Goal: Information Seeking & Learning: Learn about a topic

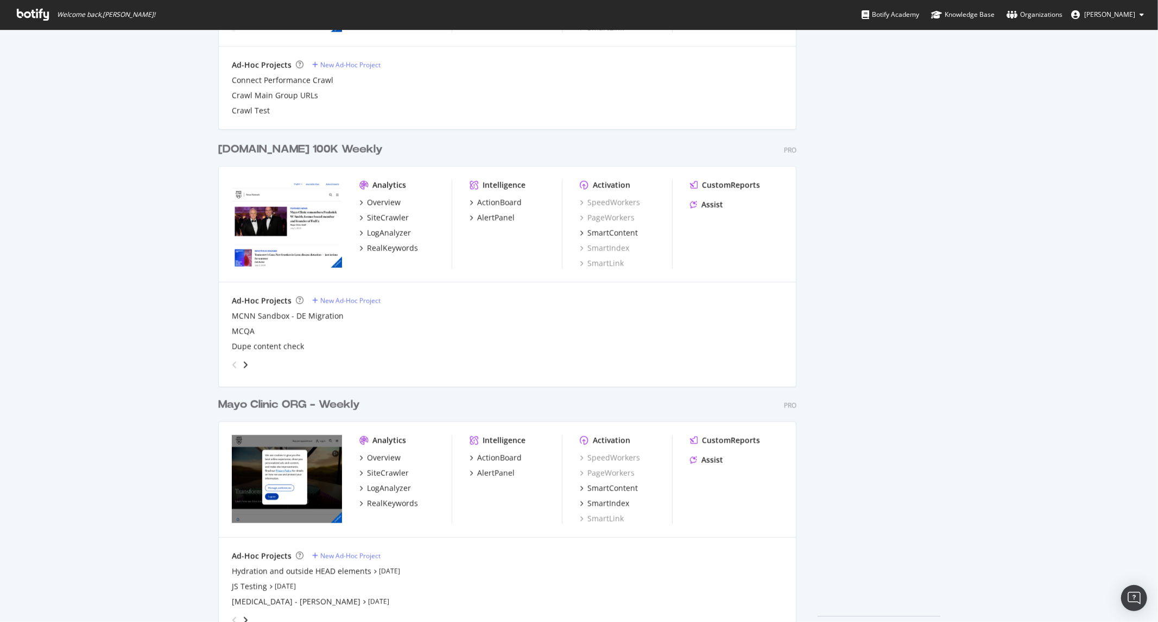
scroll to position [1016, 0]
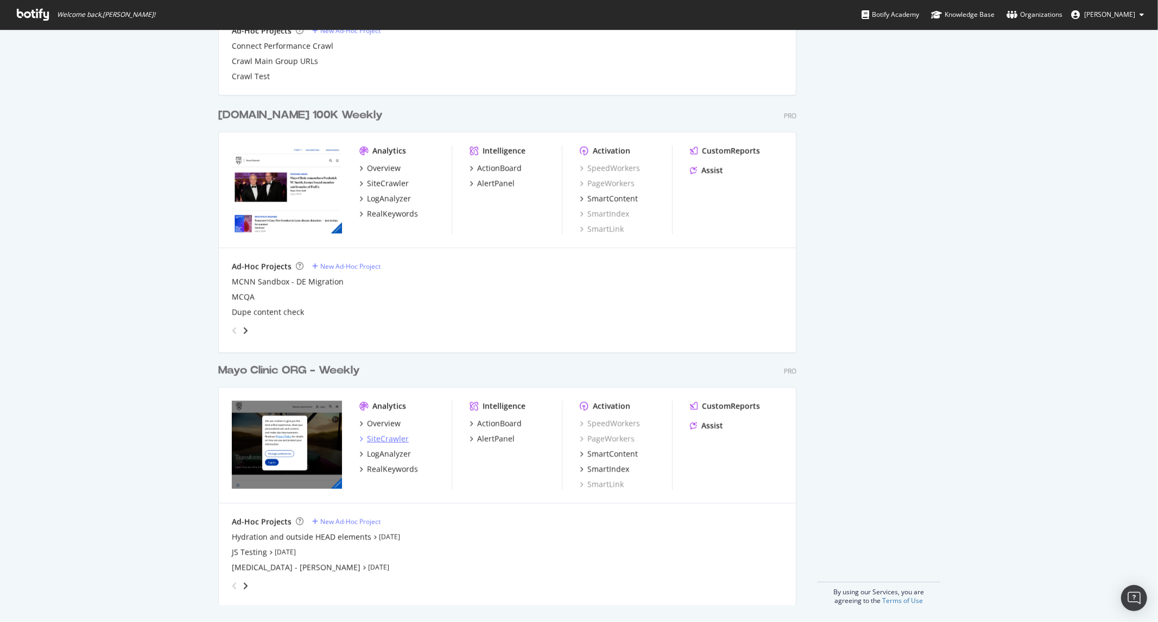
click at [375, 440] on div "SiteCrawler" at bounding box center [388, 438] width 42 height 11
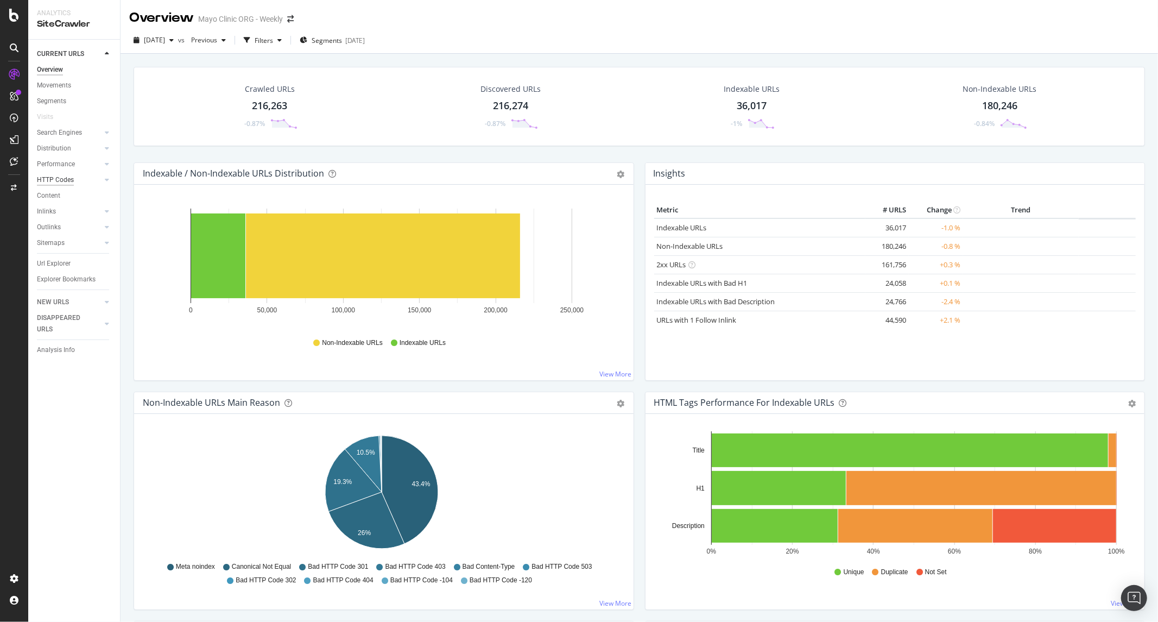
click at [50, 181] on div "HTTP Codes" at bounding box center [55, 179] width 37 height 11
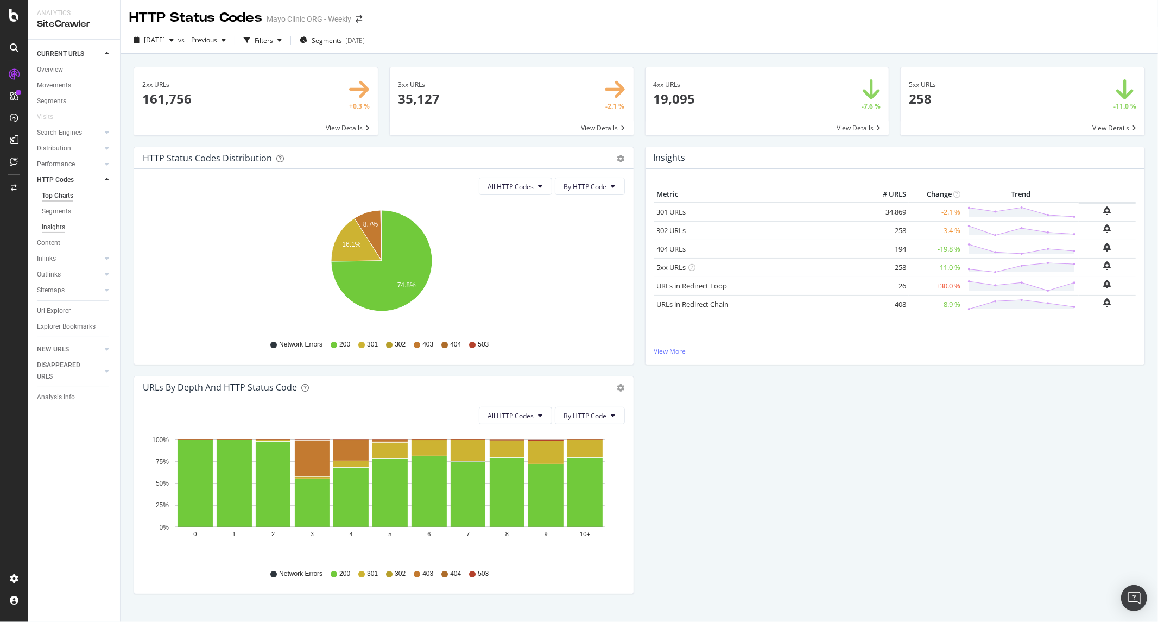
click at [51, 228] on div "Insights" at bounding box center [53, 227] width 23 height 11
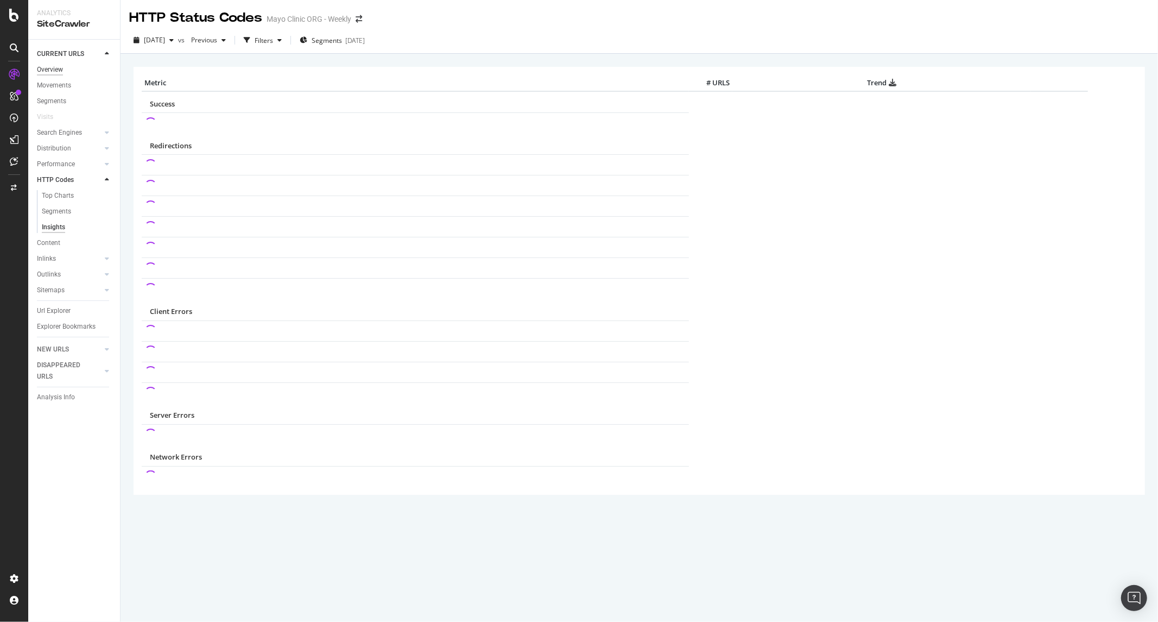
click at [49, 68] on div "Overview" at bounding box center [50, 69] width 26 height 11
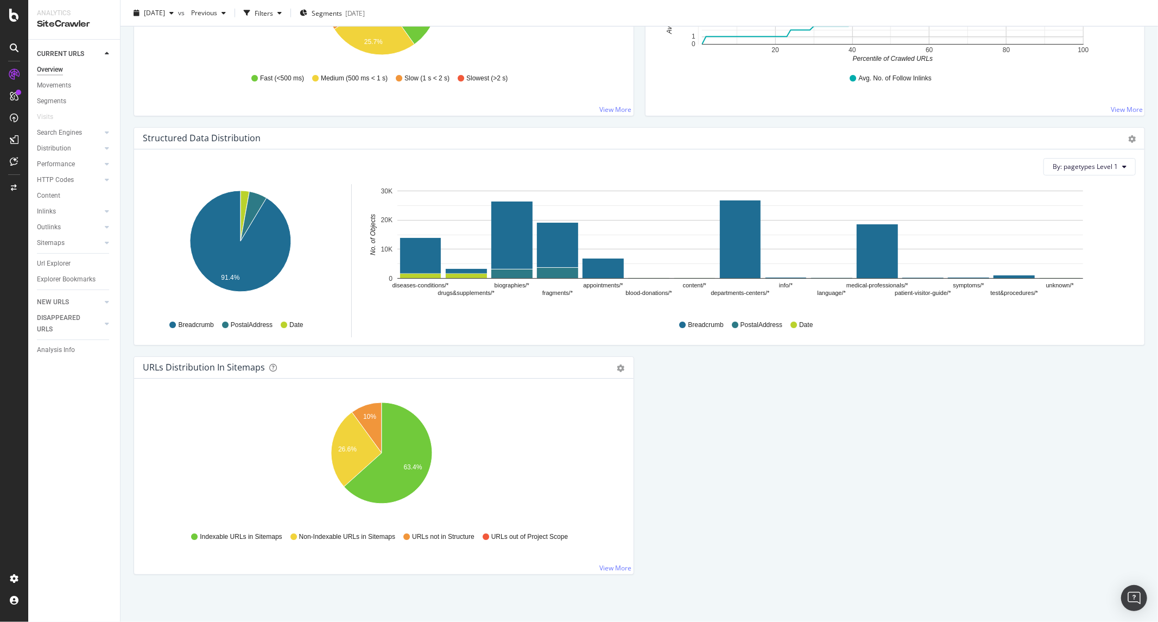
scroll to position [954, 0]
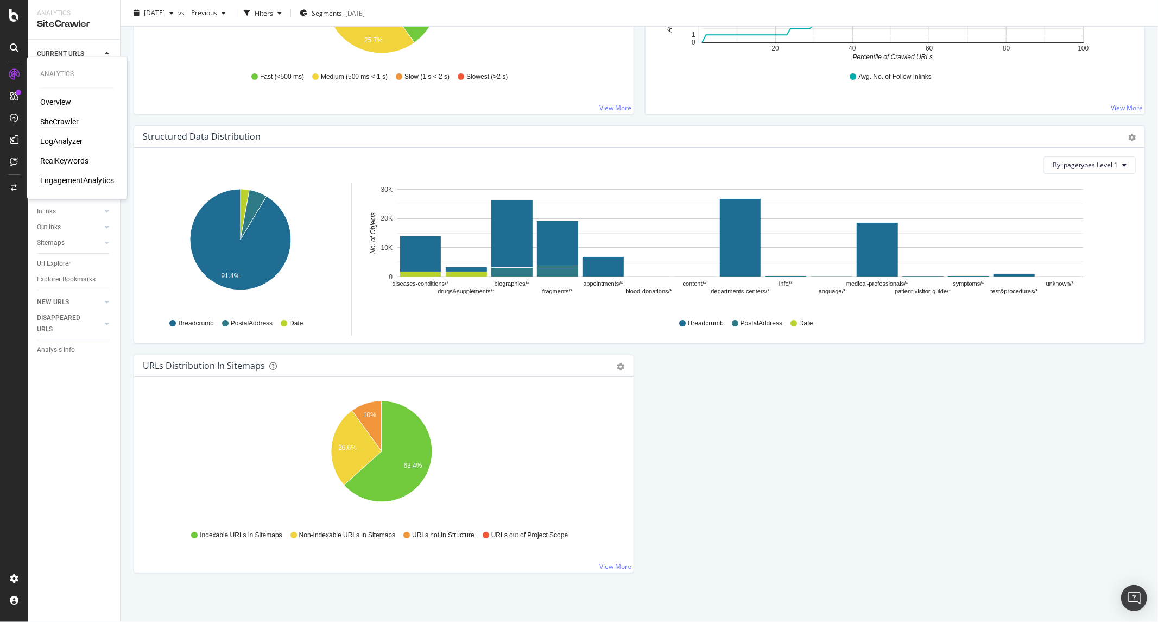
click at [69, 153] on div "Overview SiteCrawler LogAnalyzer RealKeywords EngagementAnalytics" at bounding box center [77, 141] width 74 height 89
click at [68, 158] on div "RealKeywords" at bounding box center [64, 161] width 48 height 11
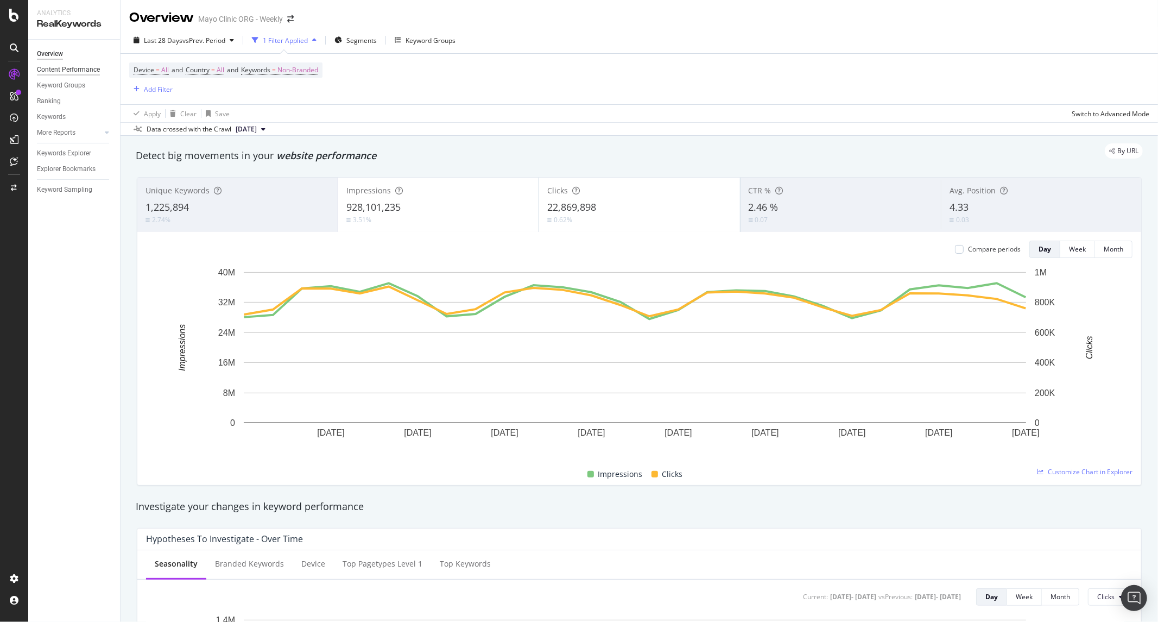
click at [57, 65] on div "Content Performance" at bounding box center [68, 69] width 63 height 11
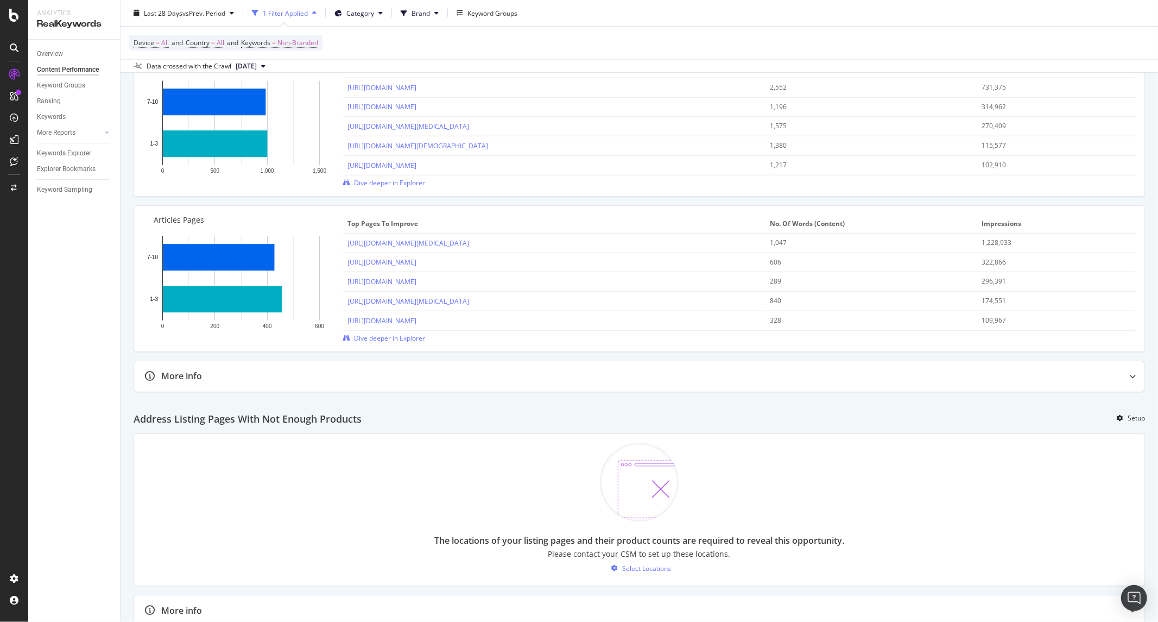
scroll to position [737, 0]
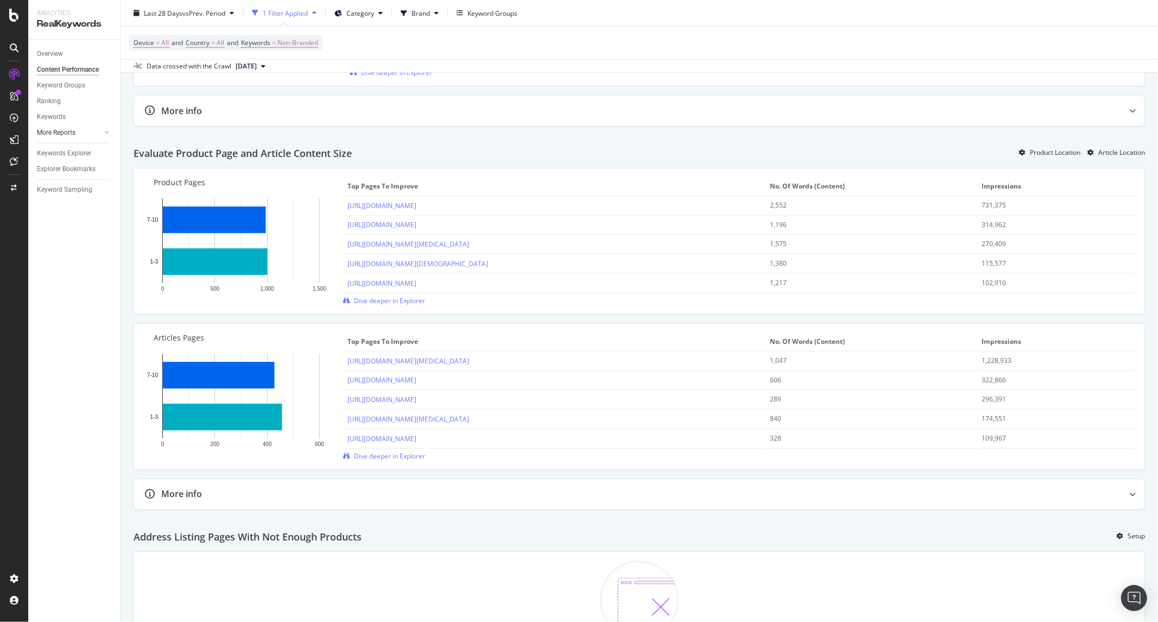
drag, startPoint x: 59, startPoint y: 129, endPoint x: 93, endPoint y: 136, distance: 34.9
click at [59, 129] on div "More Reports" at bounding box center [56, 132] width 39 height 11
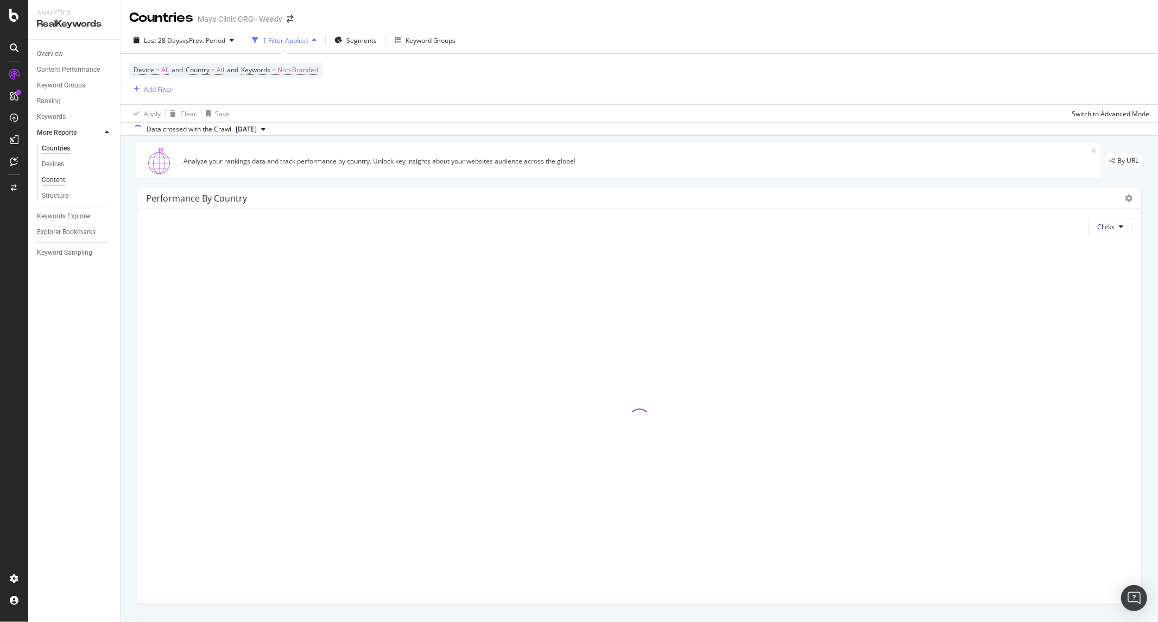
click at [55, 175] on div "Content" at bounding box center [53, 179] width 23 height 11
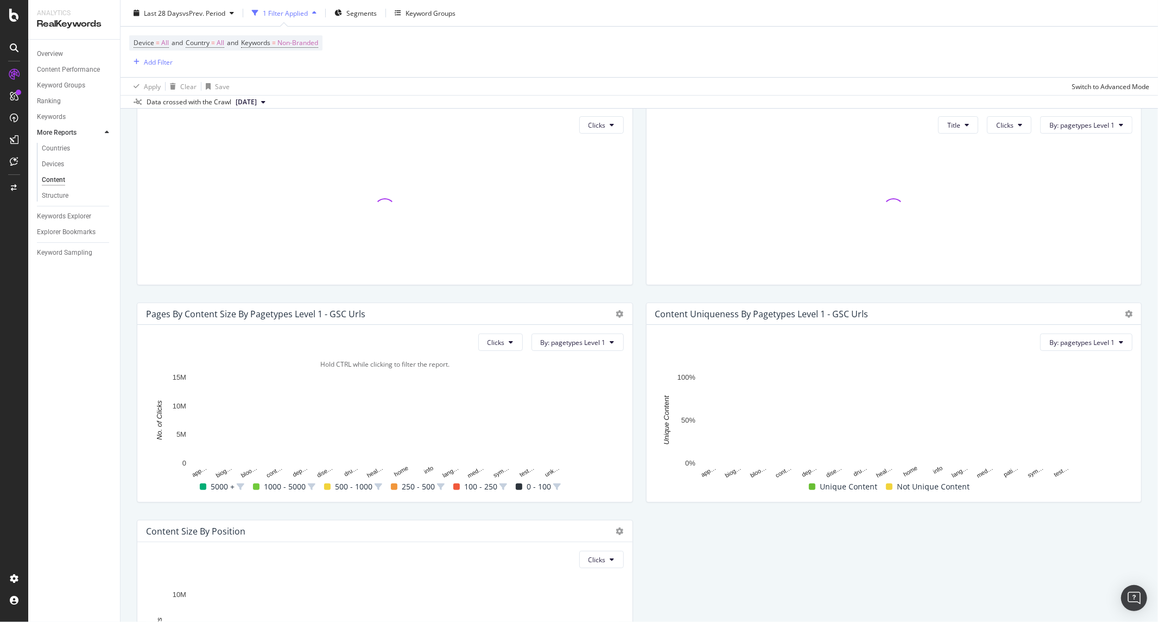
scroll to position [247, 0]
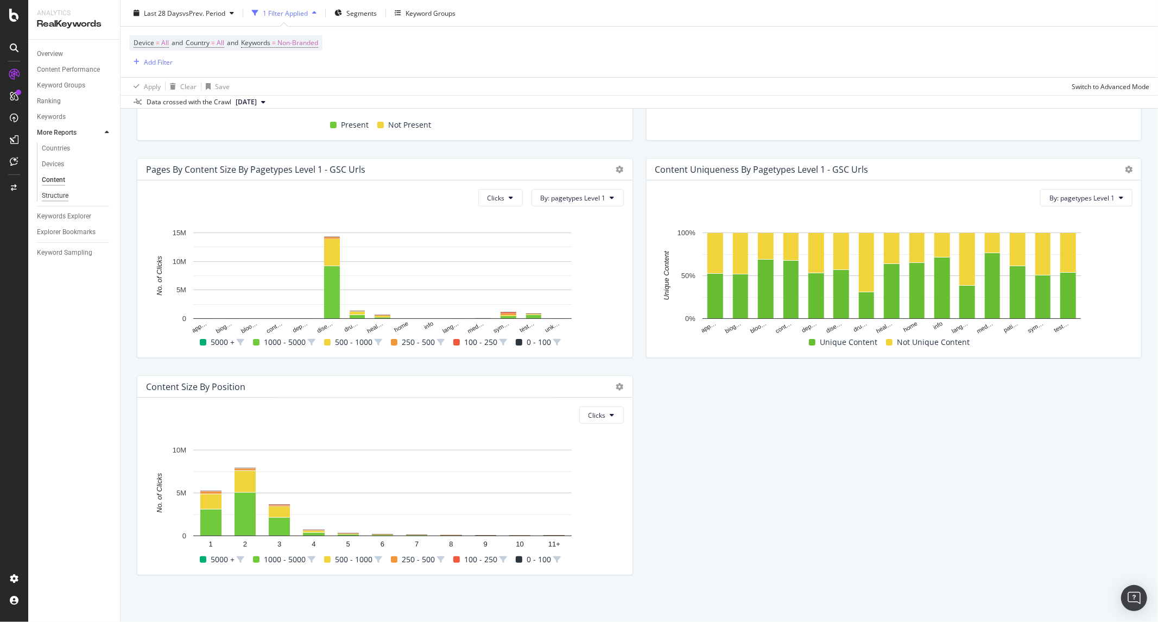
click at [57, 194] on div "Structure" at bounding box center [55, 195] width 27 height 11
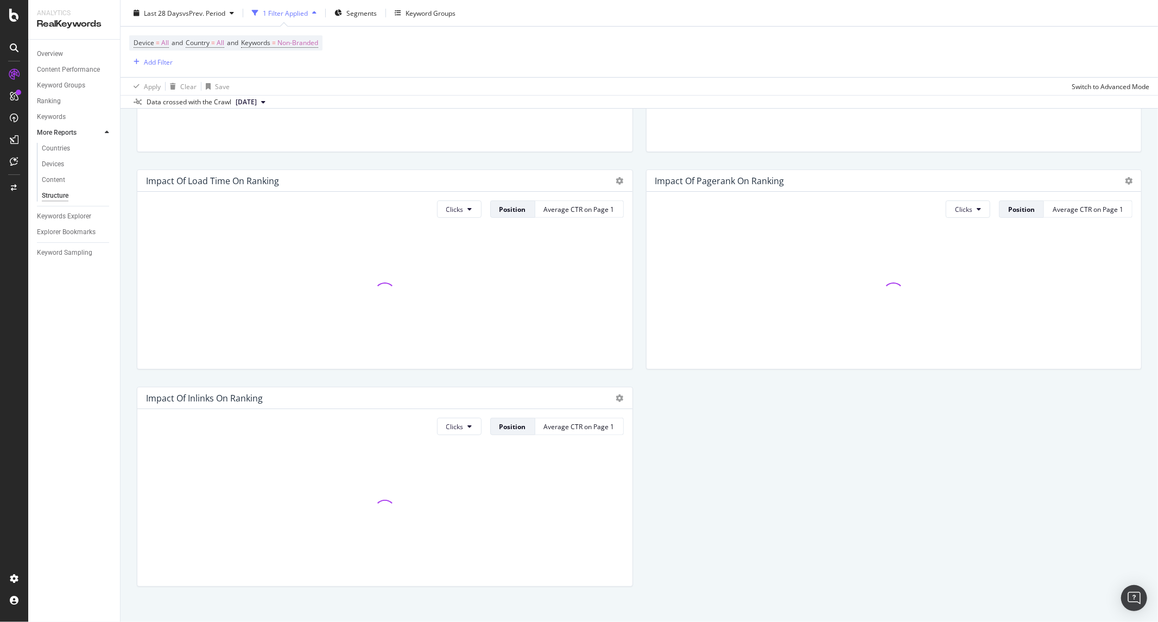
scroll to position [247, 0]
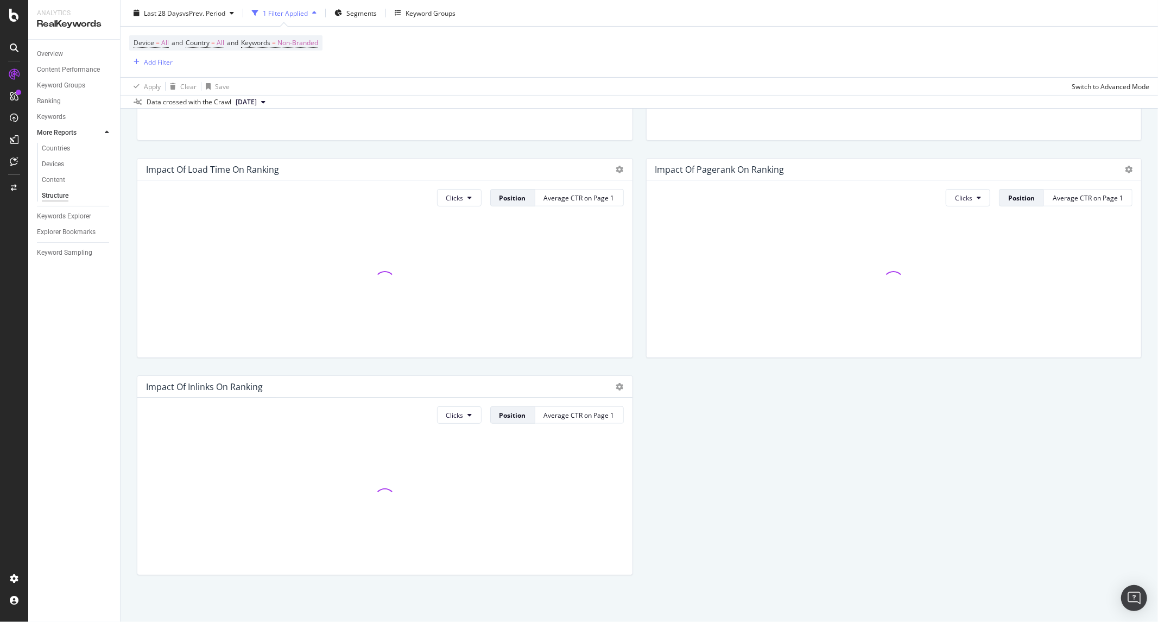
click at [55, 109] on div "Keywords" at bounding box center [78, 117] width 83 height 16
click at [53, 115] on div "Keywords" at bounding box center [51, 116] width 29 height 11
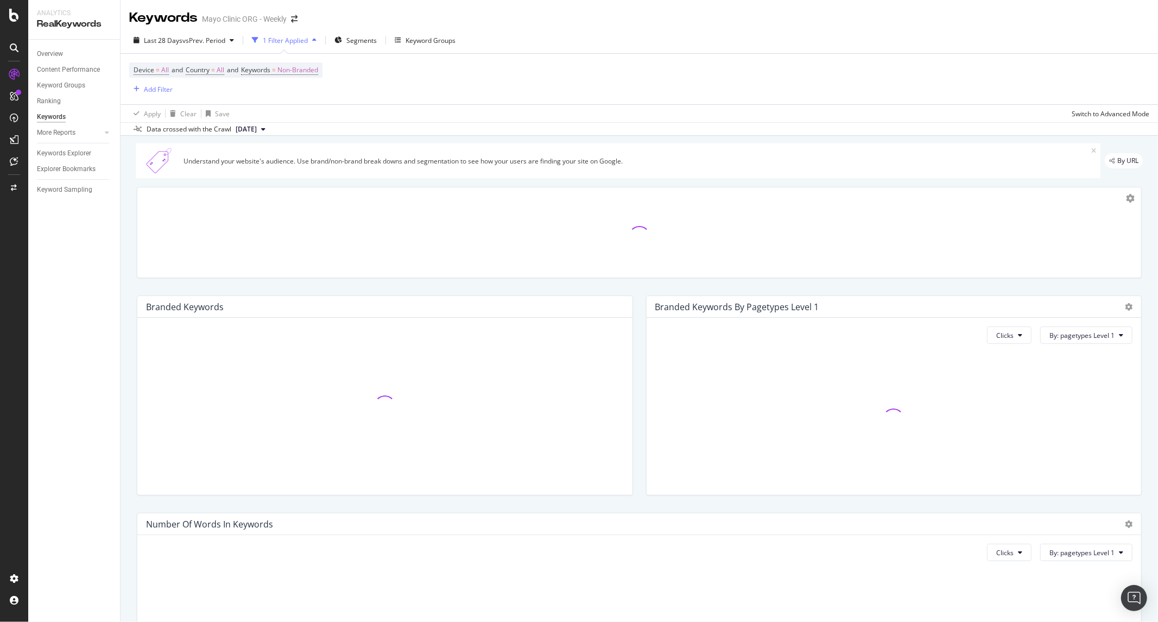
click at [51, 92] on div "Keyword Groups" at bounding box center [78, 86] width 83 height 16
click at [53, 103] on div "Ranking" at bounding box center [49, 101] width 24 height 11
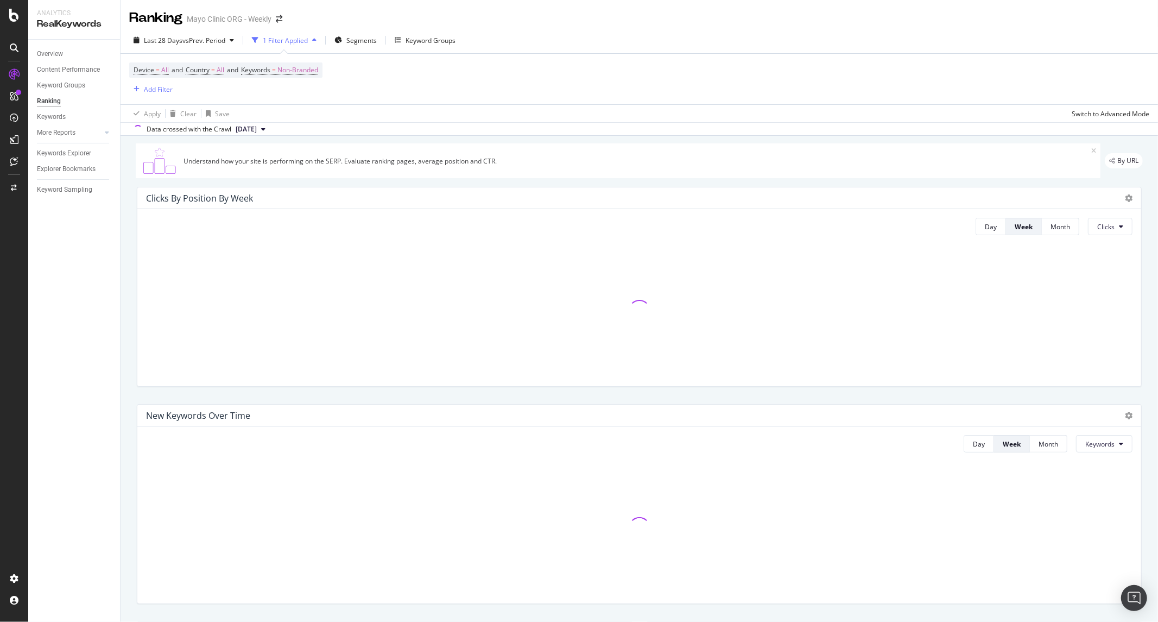
click at [62, 62] on div "Content Performance" at bounding box center [78, 70] width 83 height 16
click at [62, 63] on div "Content Performance" at bounding box center [78, 70] width 83 height 16
click at [61, 72] on div "Content Performance" at bounding box center [68, 69] width 63 height 11
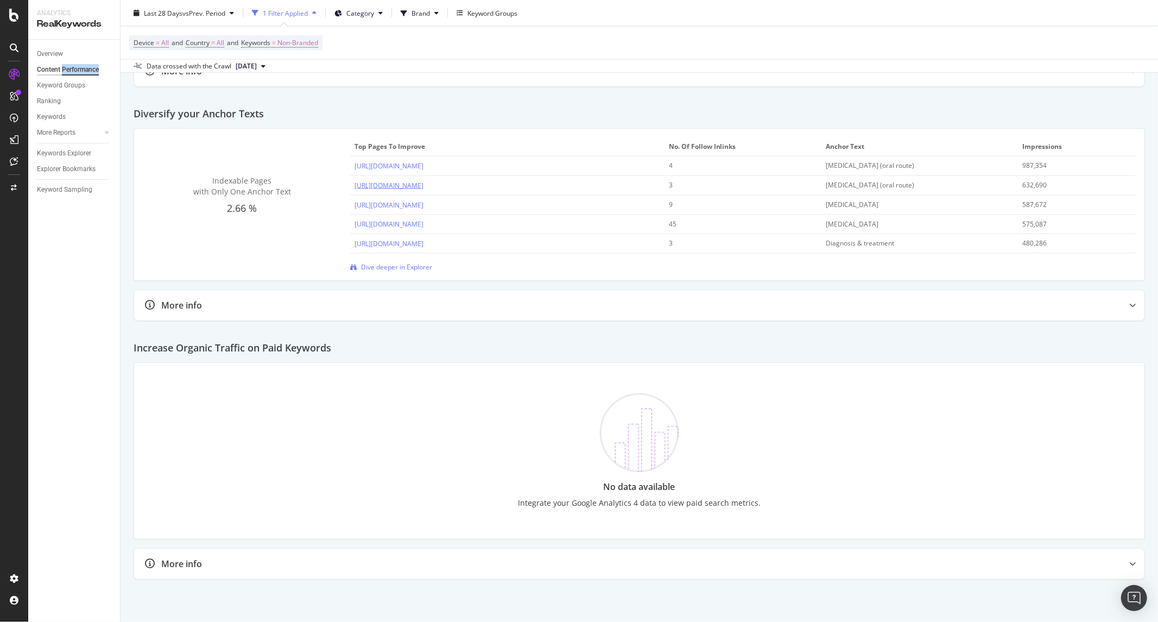
scroll to position [1401, 0]
drag, startPoint x: 55, startPoint y: 115, endPoint x: 58, endPoint y: 137, distance: 21.8
click at [55, 115] on div "Keywords" at bounding box center [51, 116] width 29 height 11
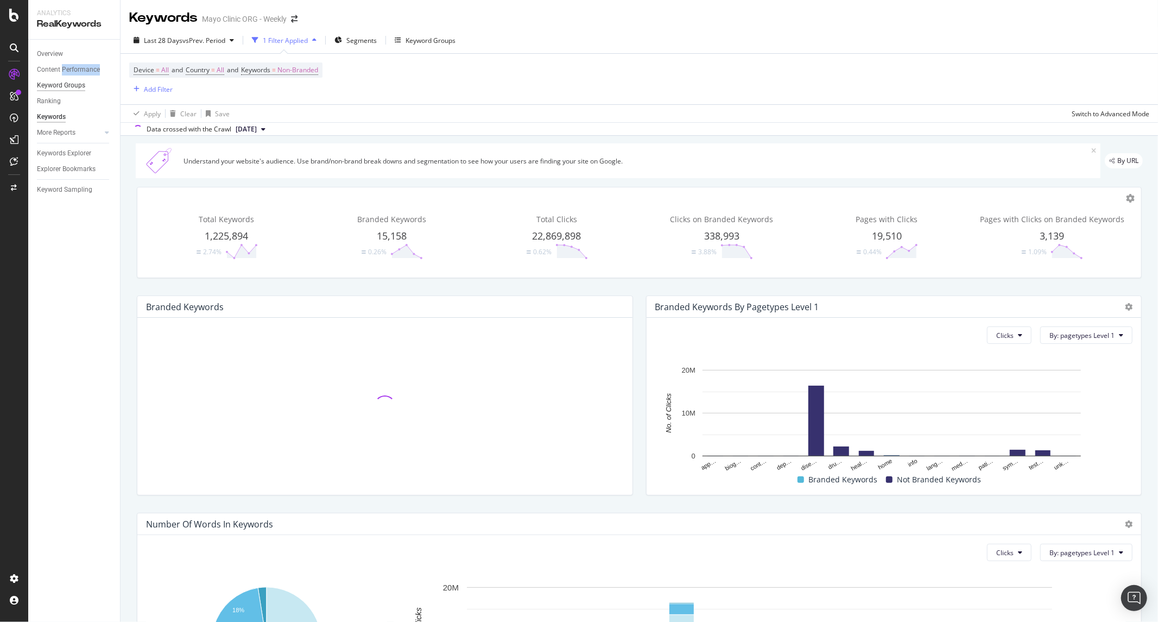
click at [72, 90] on div "Keyword Groups" at bounding box center [61, 85] width 48 height 11
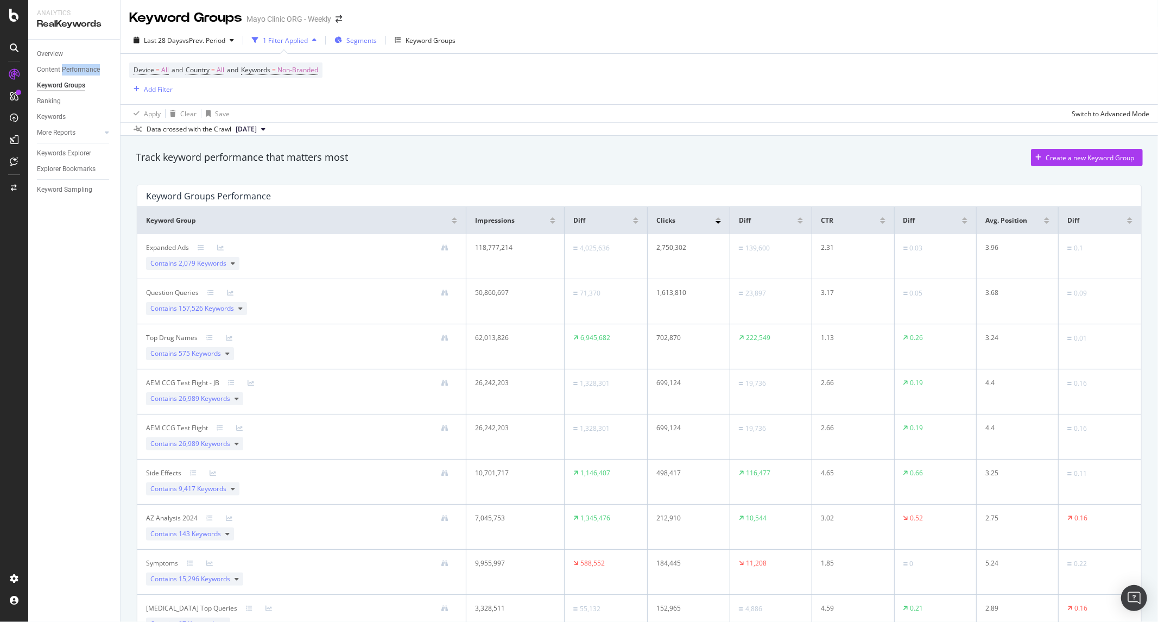
click at [369, 40] on span "Segments" at bounding box center [362, 40] width 30 height 9
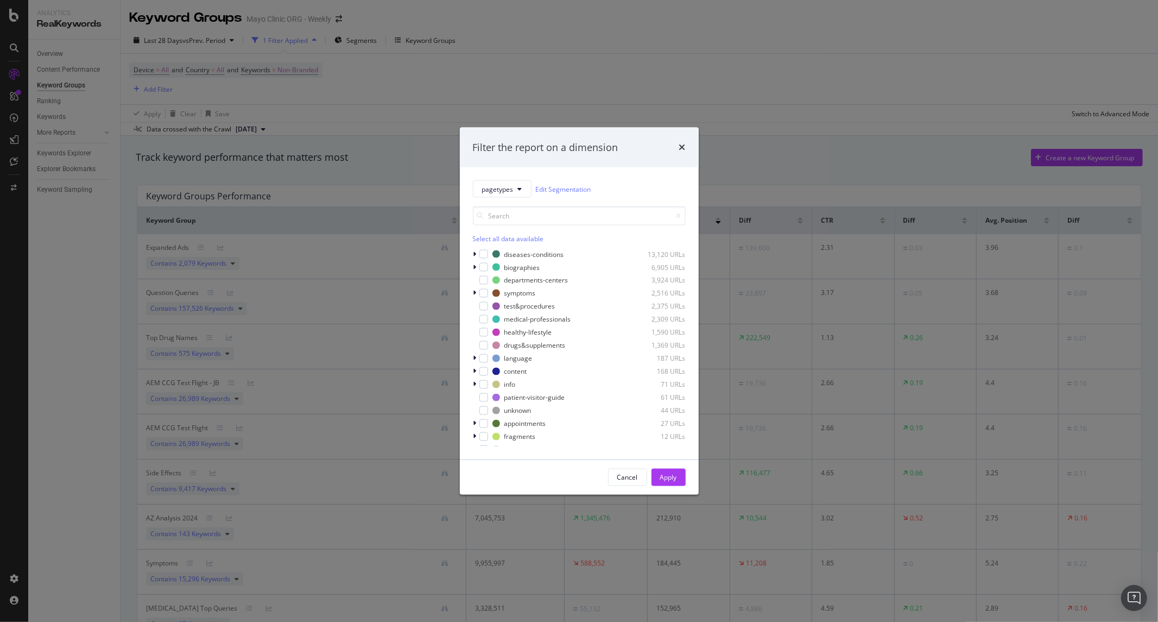
click at [367, 89] on div "Filter the report on a dimension pagetypes Edit Segmentation Select all data av…" at bounding box center [579, 311] width 1158 height 622
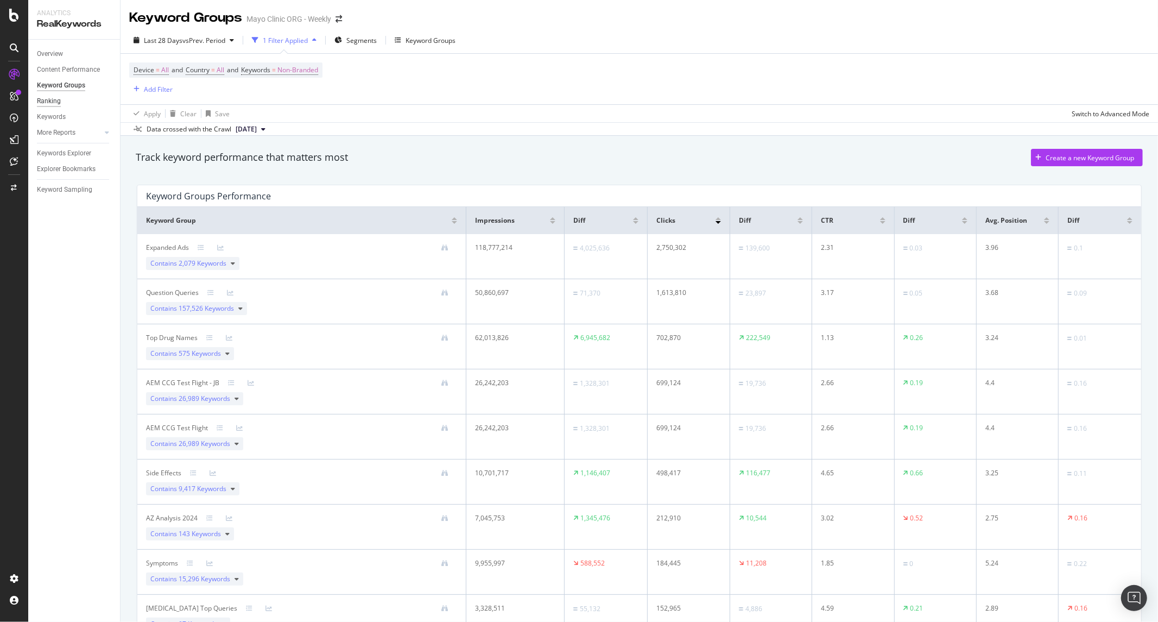
click at [49, 104] on div "Ranking" at bounding box center [49, 101] width 24 height 11
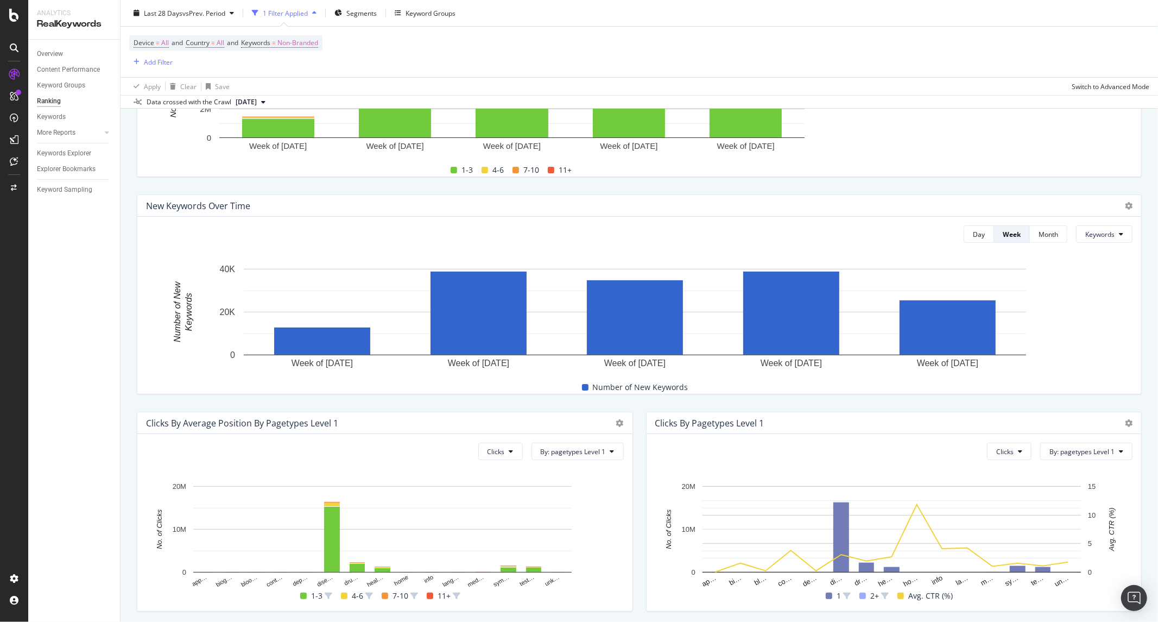
scroll to position [53, 0]
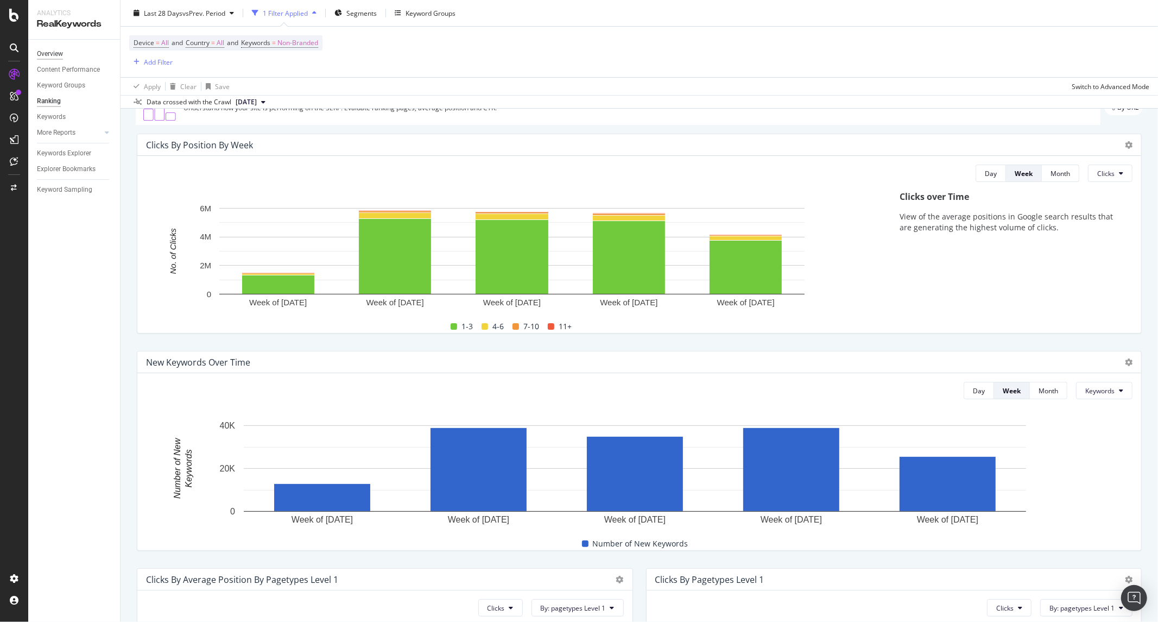
click at [55, 52] on div "Overview" at bounding box center [50, 53] width 26 height 11
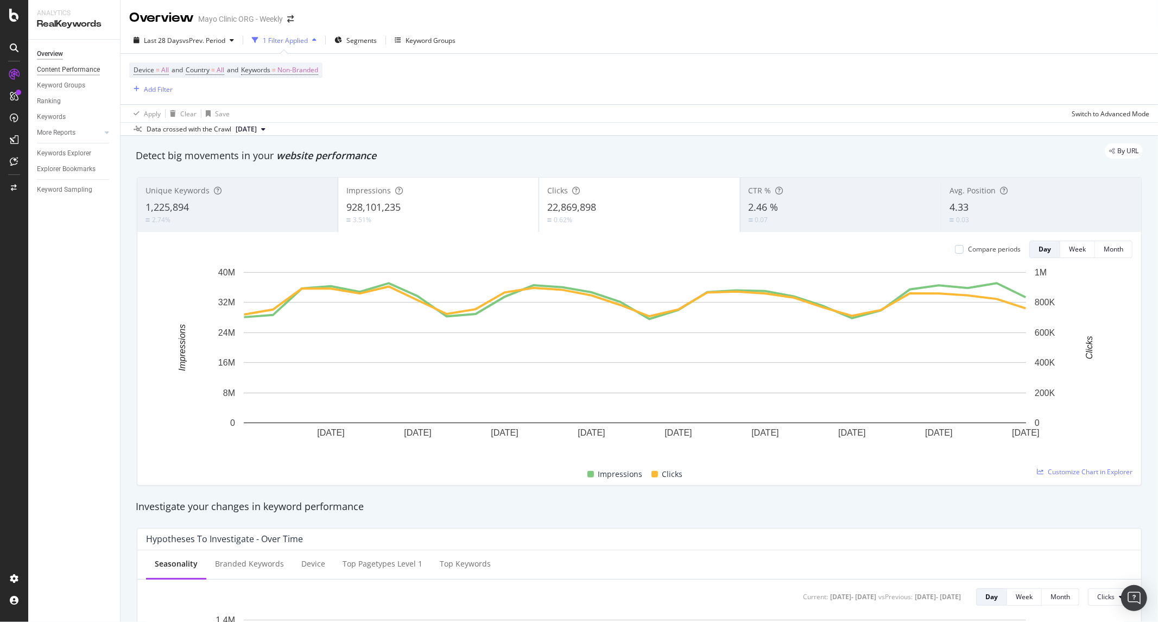
click at [62, 71] on div "Content Performance" at bounding box center [68, 69] width 63 height 11
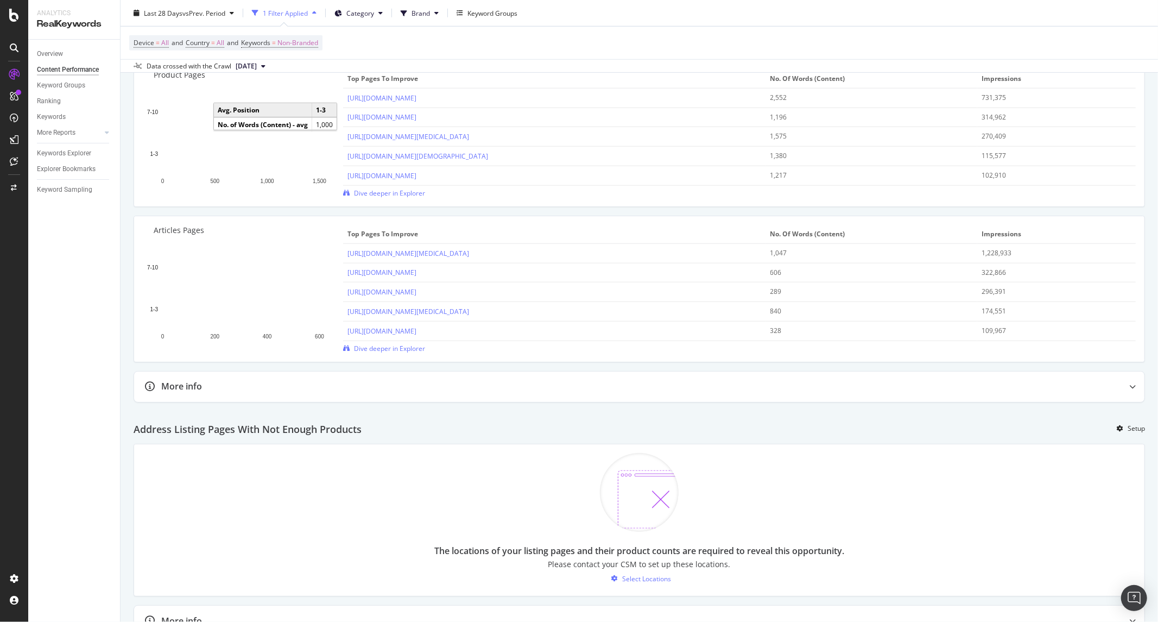
scroll to position [784, 0]
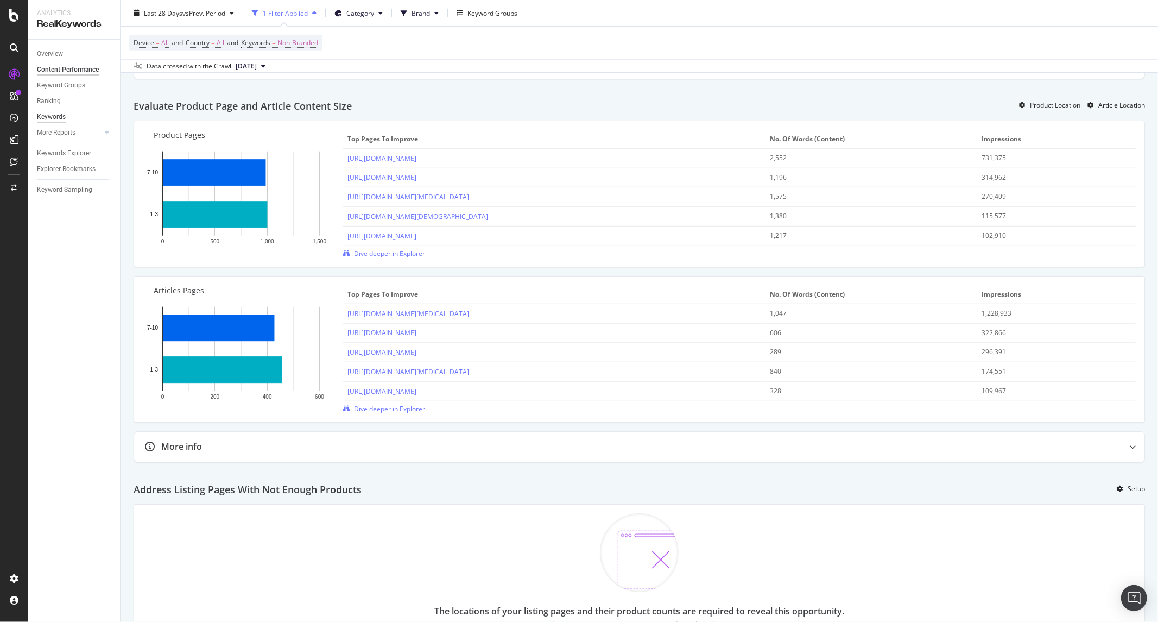
click at [48, 115] on div "Keywords" at bounding box center [51, 116] width 29 height 11
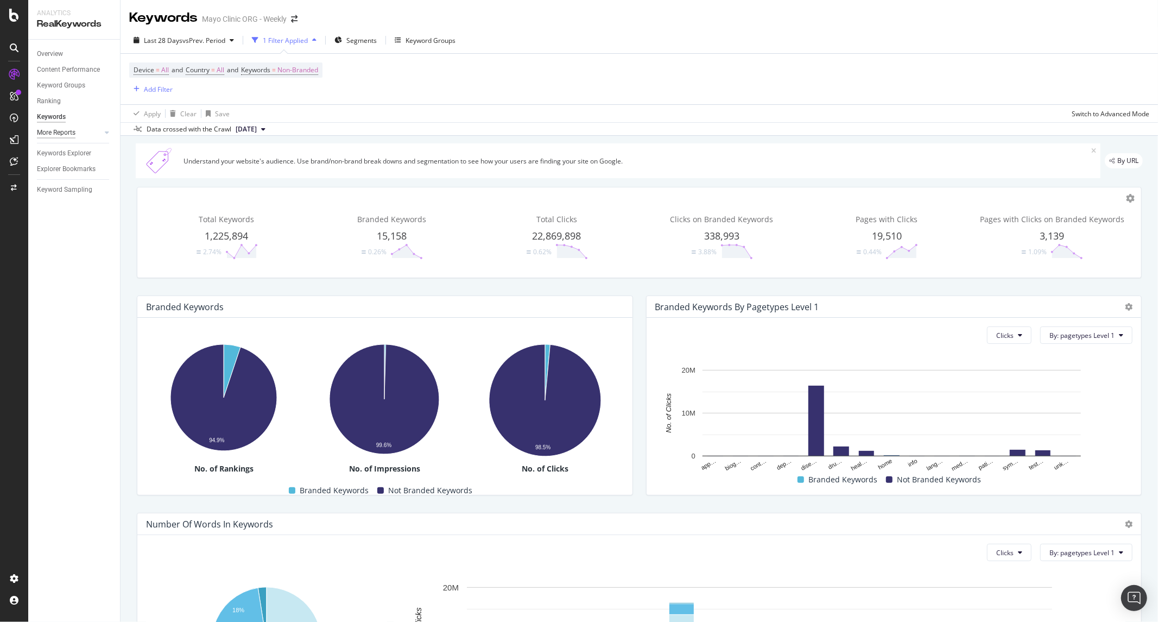
click at [53, 131] on div "More Reports" at bounding box center [56, 132] width 39 height 11
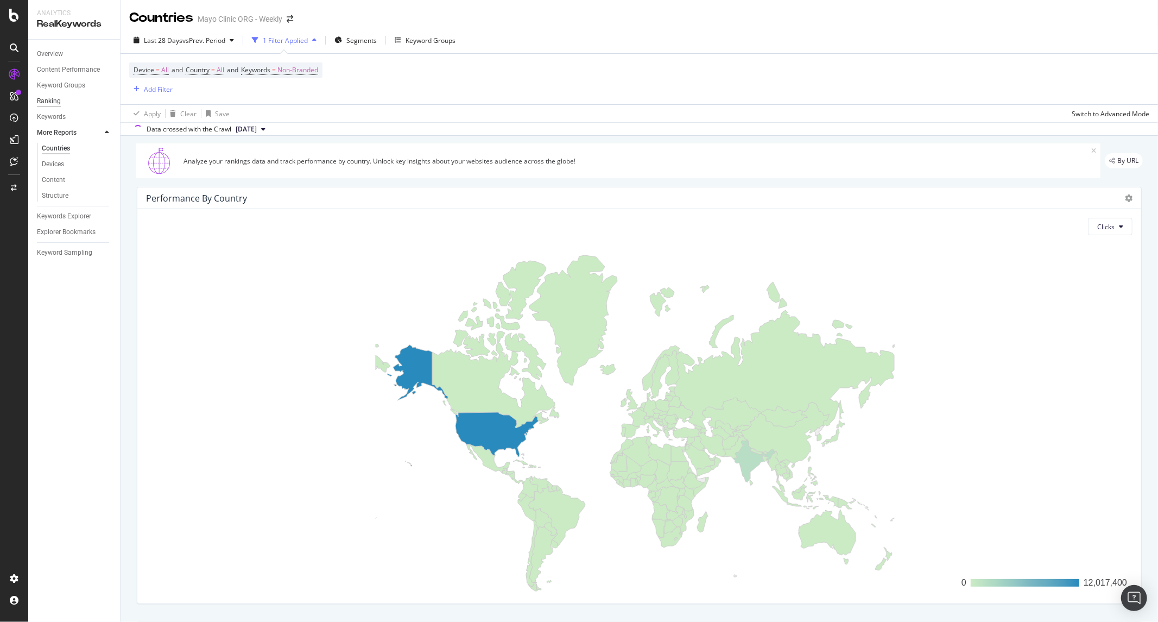
click at [53, 99] on div "Ranking" at bounding box center [49, 101] width 24 height 11
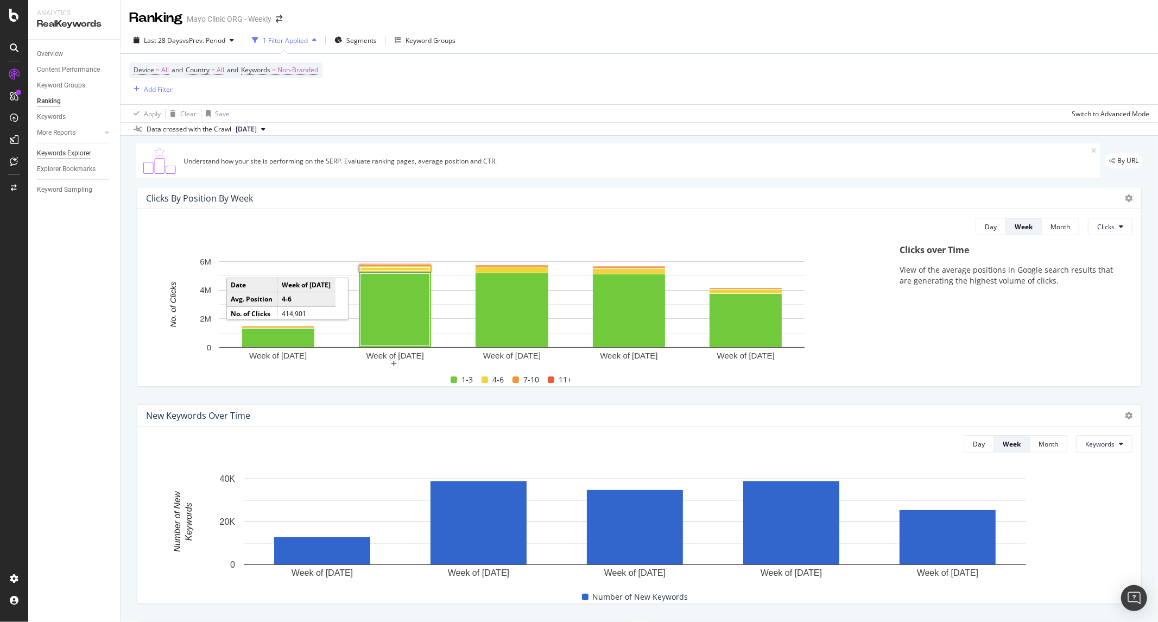
click at [85, 154] on div "Keywords Explorer" at bounding box center [64, 153] width 54 height 11
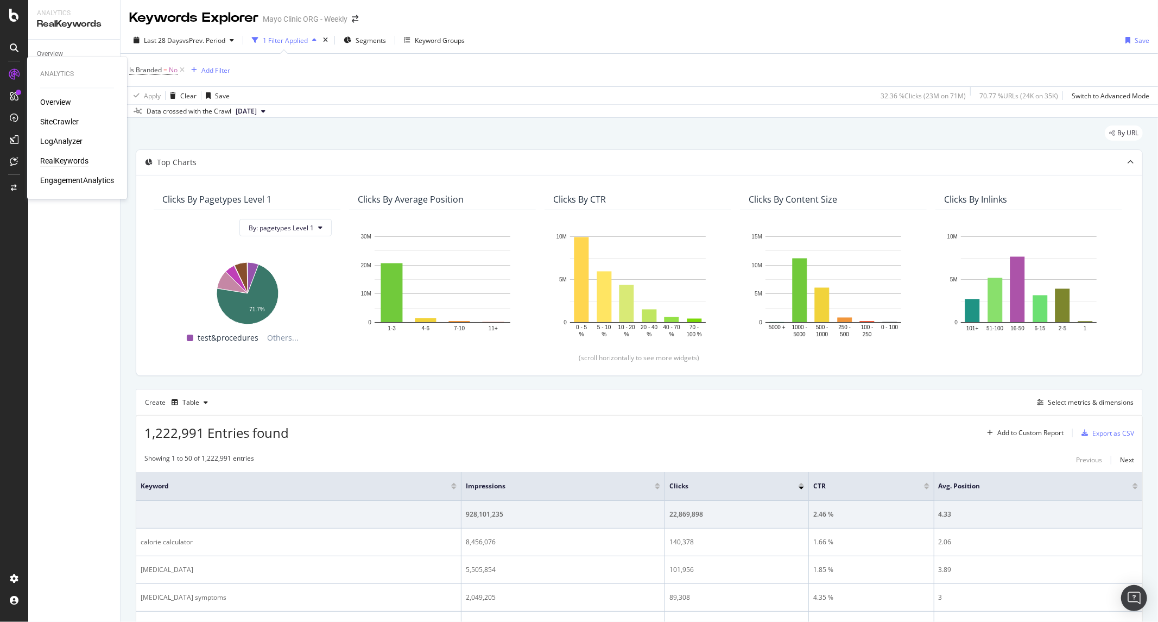
click at [71, 149] on div "Overview SiteCrawler LogAnalyzer RealKeywords EngagementAnalytics" at bounding box center [77, 141] width 74 height 89
click at [71, 142] on div "LogAnalyzer" at bounding box center [61, 141] width 42 height 11
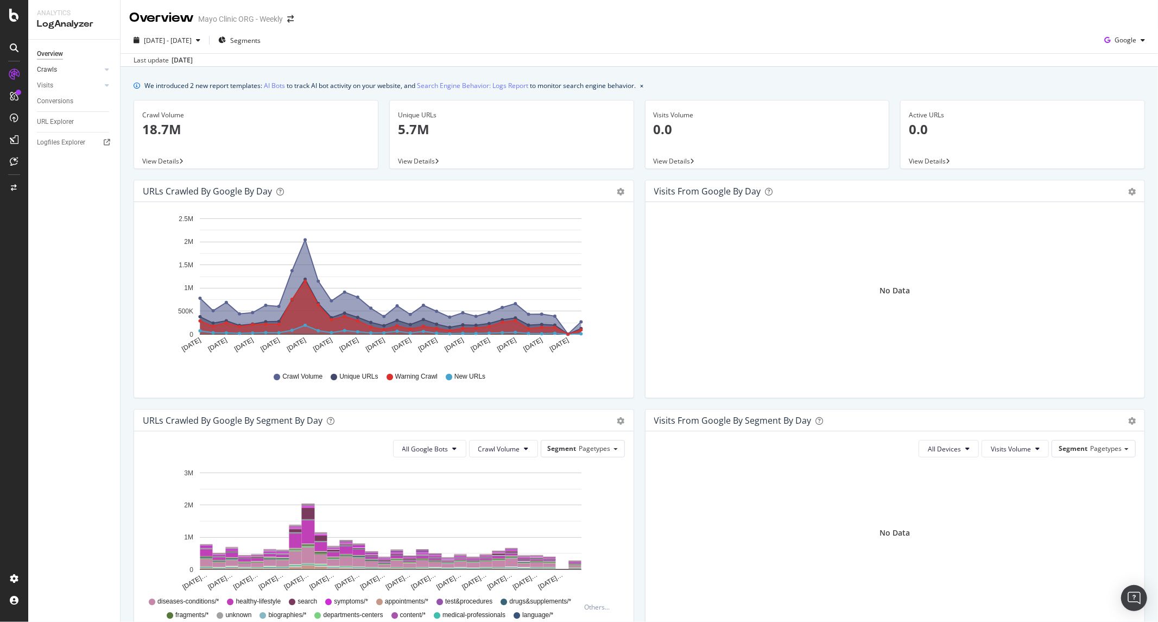
click at [58, 73] on link "Crawls" at bounding box center [69, 69] width 65 height 11
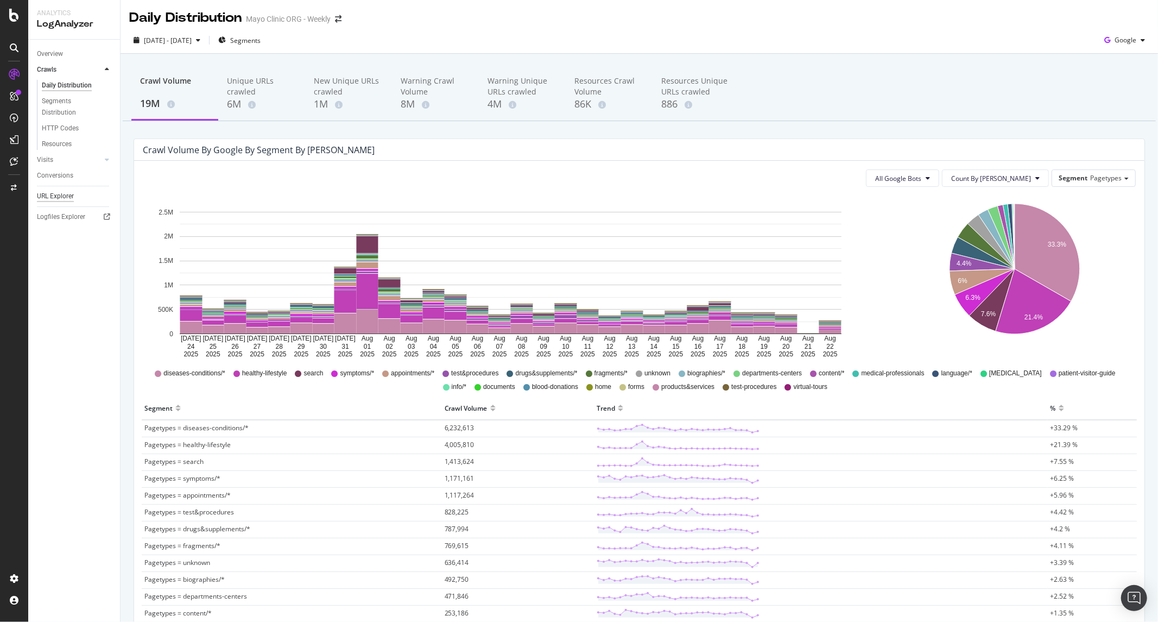
click at [55, 193] on div "URL Explorer" at bounding box center [55, 196] width 37 height 11
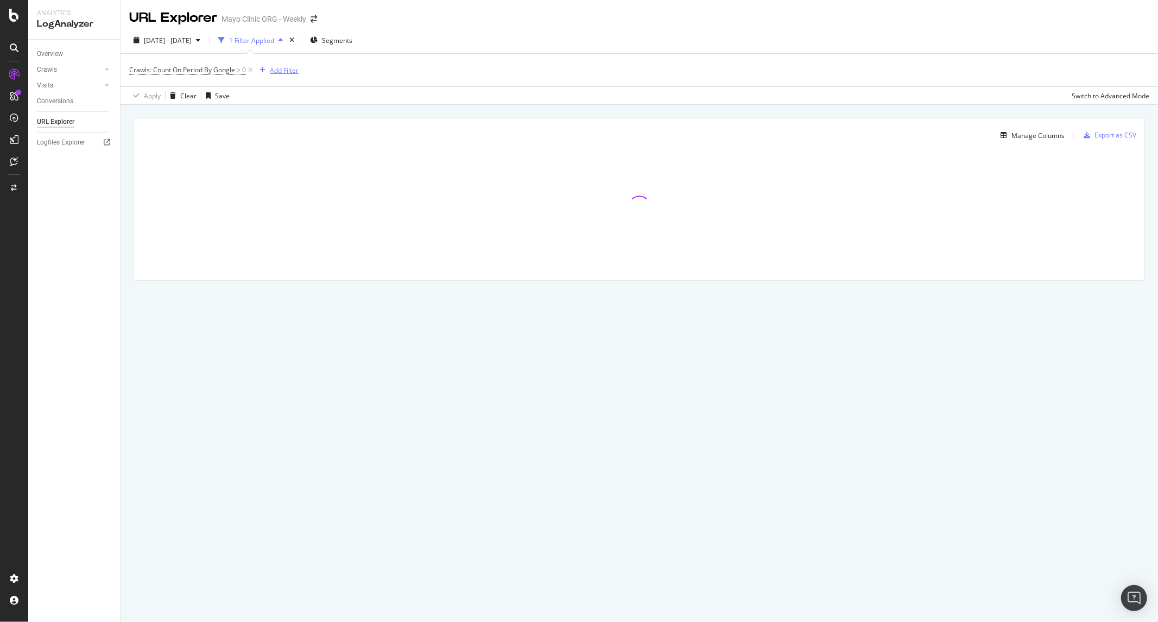
click at [281, 74] on div "Add Filter" at bounding box center [284, 70] width 29 height 9
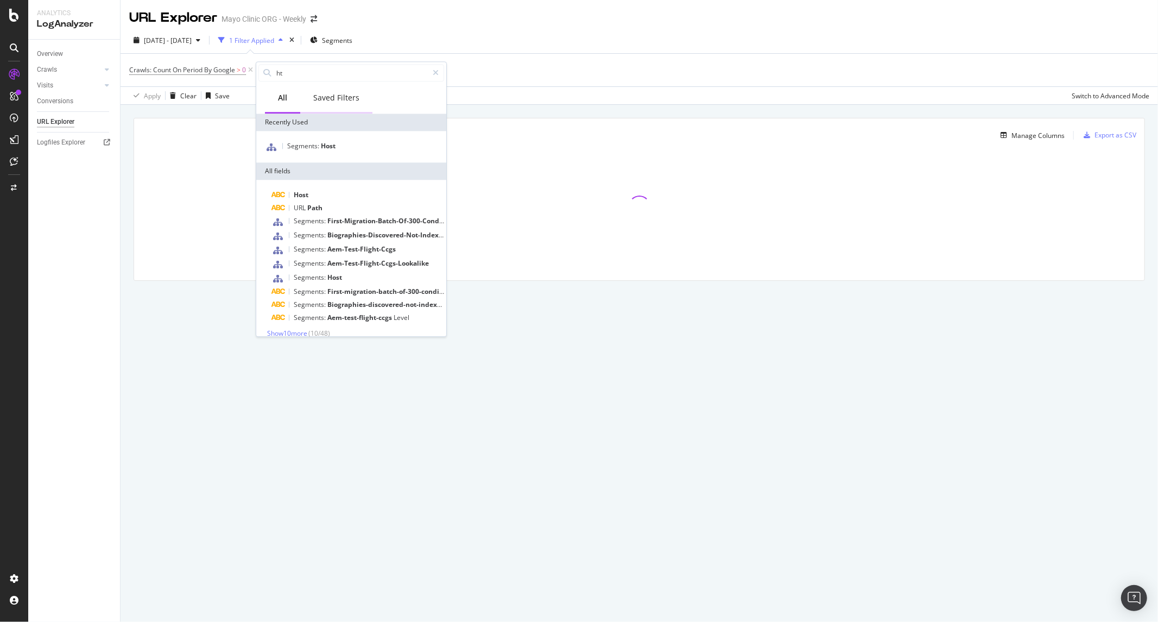
type input "htt"
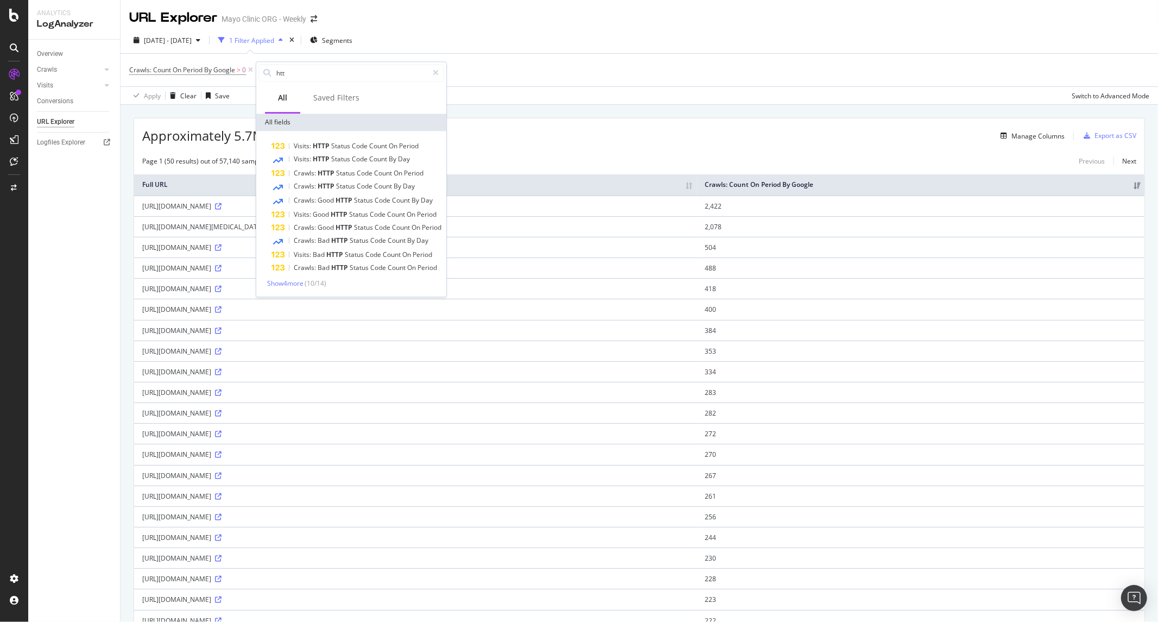
click at [542, 36] on div "2025 Jul. 24th - Aug. 22nd 1 Filter Applied Segments" at bounding box center [640, 43] width 1038 height 22
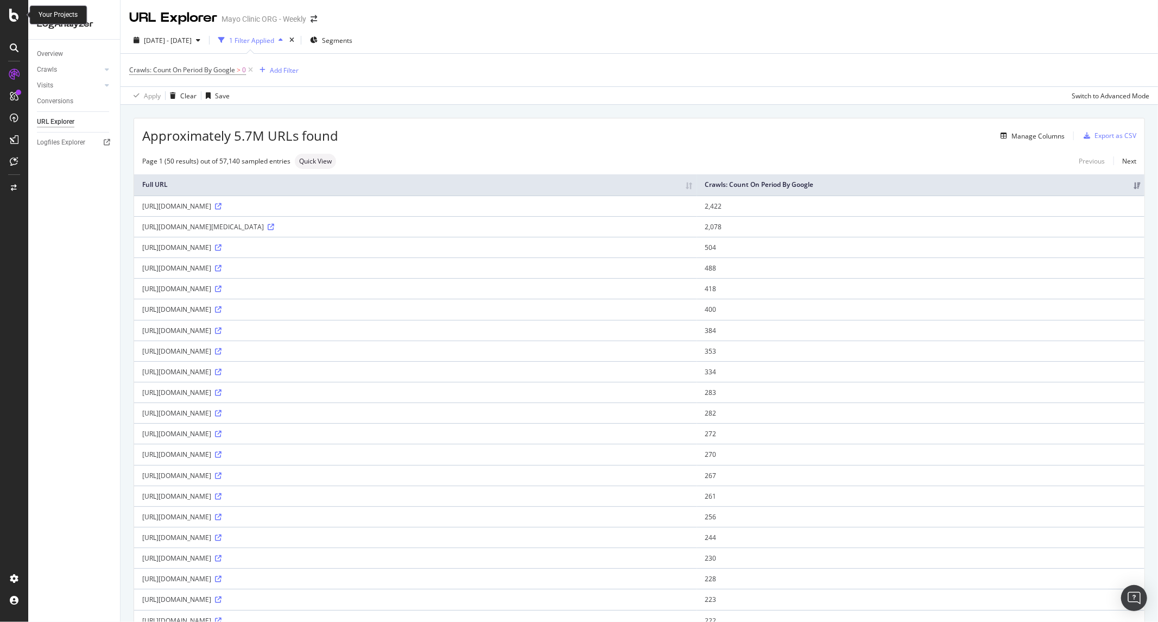
click at [11, 17] on icon at bounding box center [14, 15] width 10 height 13
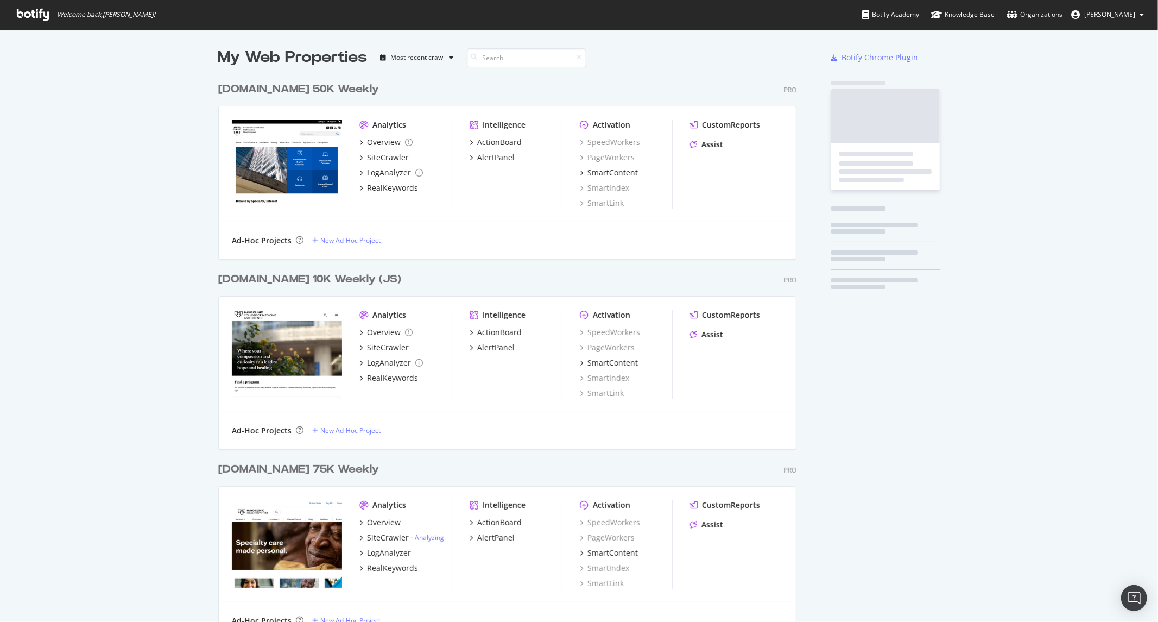
scroll to position [613, 1141]
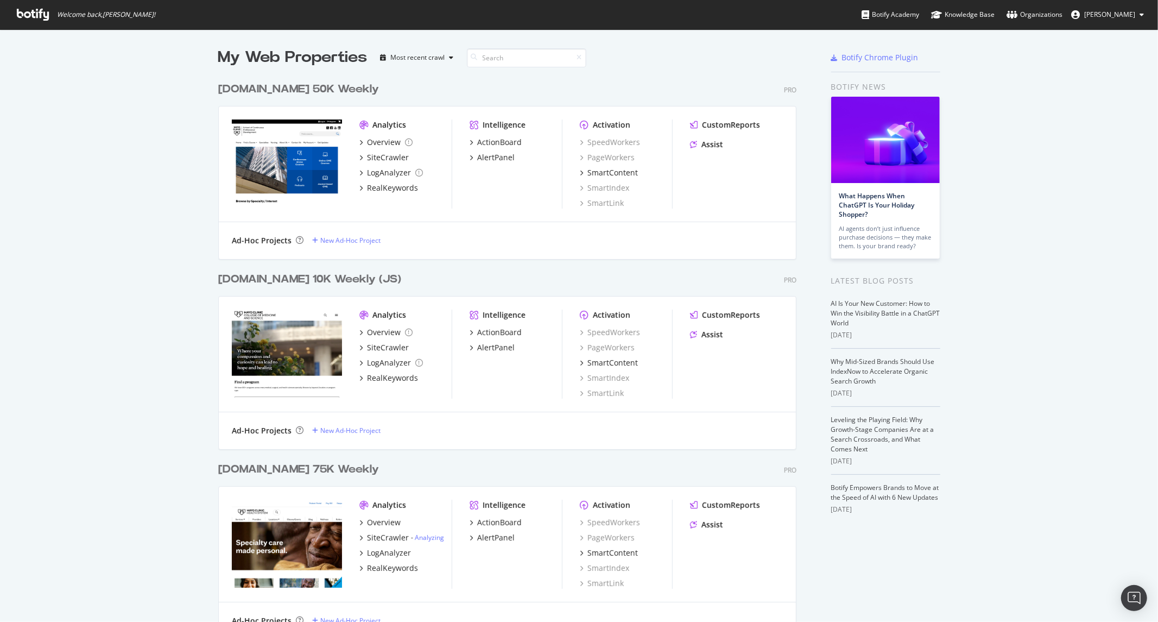
click at [954, 8] on link "Knowledge Base" at bounding box center [963, 14] width 64 height 29
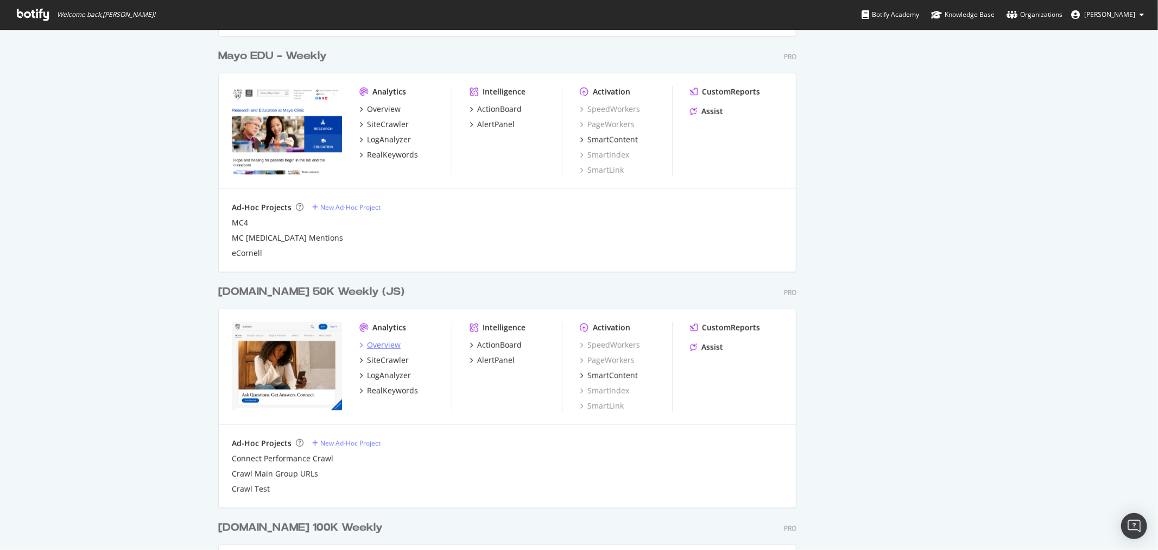
scroll to position [1086, 0]
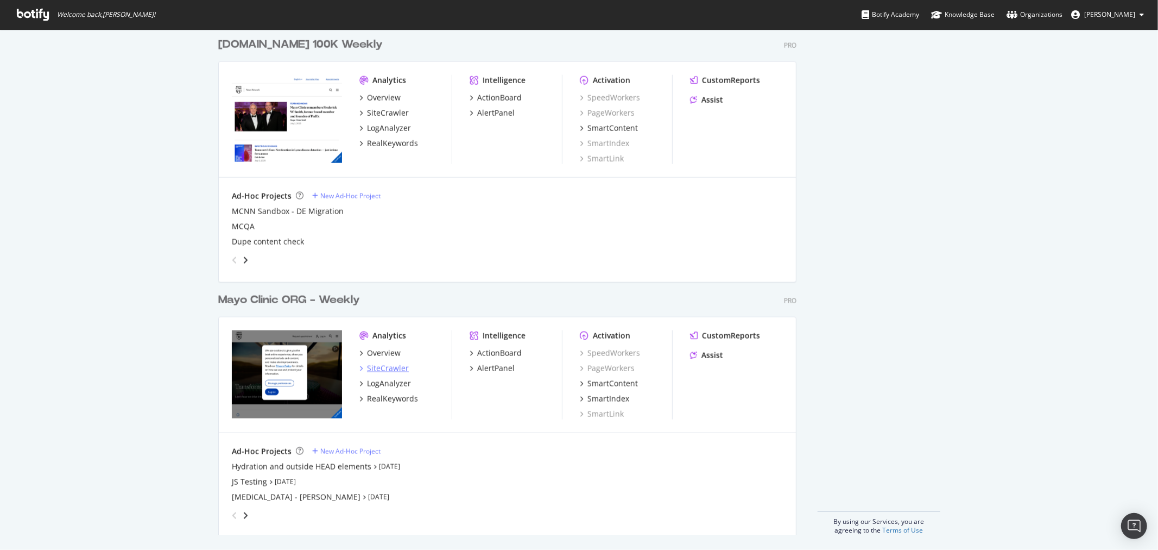
click at [376, 368] on div "SiteCrawler" at bounding box center [388, 368] width 42 height 11
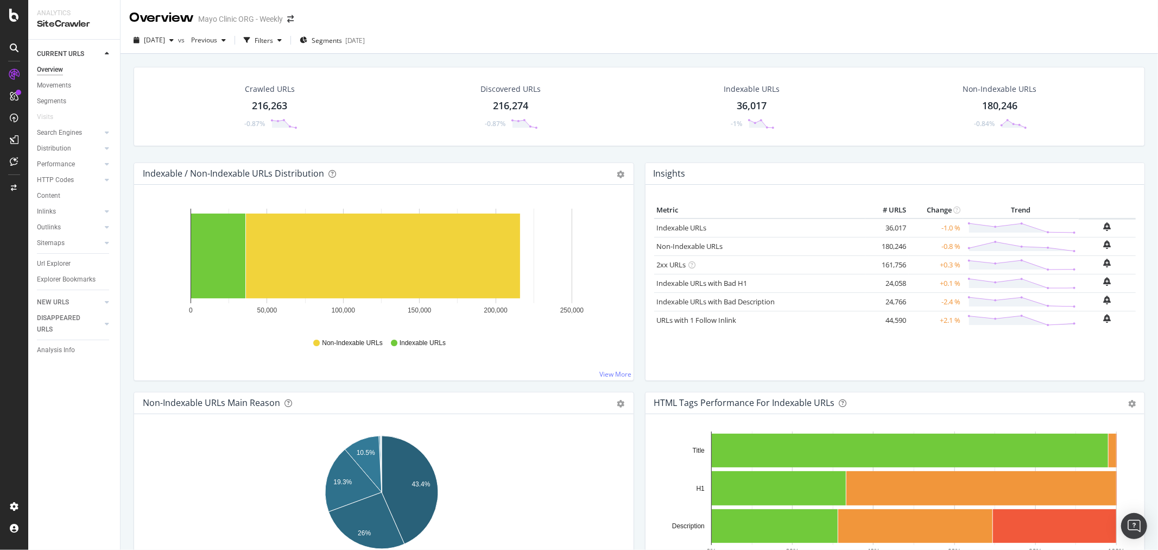
drag, startPoint x: 58, startPoint y: 146, endPoint x: 62, endPoint y: 155, distance: 10.2
click at [58, 146] on div "Distribution" at bounding box center [54, 148] width 34 height 11
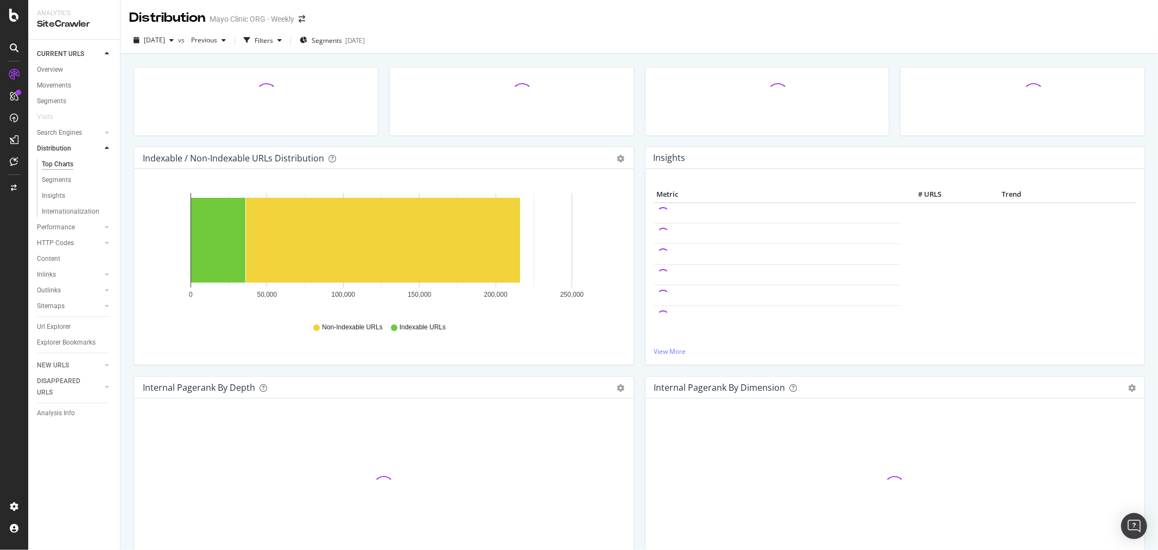
click at [64, 168] on div "Top Charts" at bounding box center [58, 164] width 32 height 11
